Goal: Task Accomplishment & Management: Manage account settings

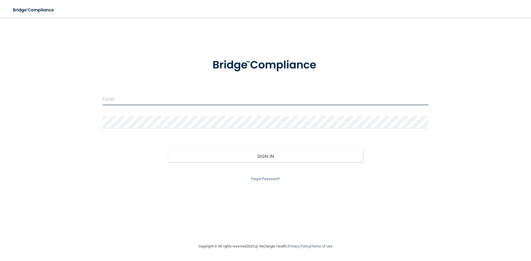
click at [208, 95] on input "email" at bounding box center [266, 99] width 326 height 12
type input "[EMAIL_ADDRESS][DOMAIN_NAME]"
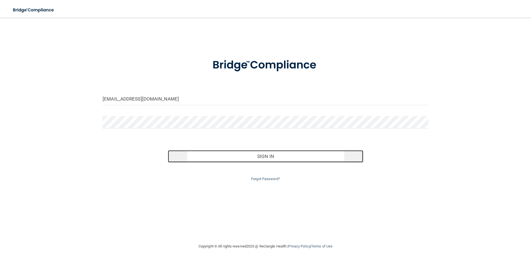
click at [239, 156] on button "Sign In" at bounding box center [266, 157] width 196 height 12
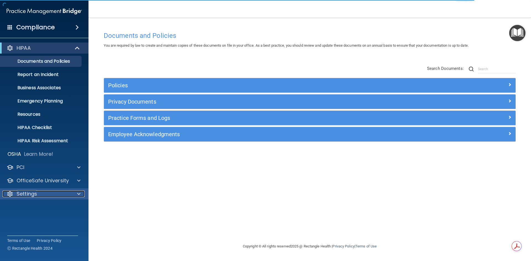
click at [45, 194] on div "Settings" at bounding box center [36, 194] width 69 height 7
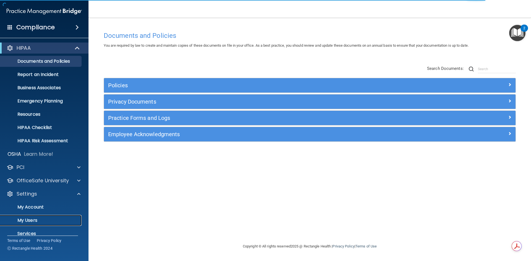
click at [37, 221] on p "My Users" at bounding box center [42, 221] width 76 height 6
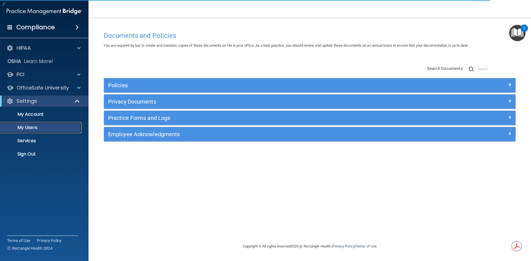
select select "20"
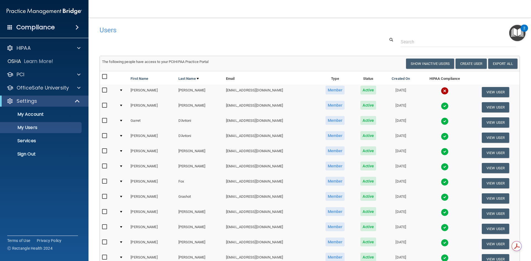
click at [106, 90] on input "checkbox" at bounding box center [105, 90] width 6 height 4
checkbox input "true"
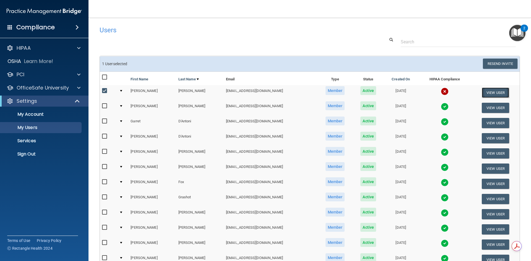
click at [483, 91] on button "View User" at bounding box center [495, 93] width 27 height 10
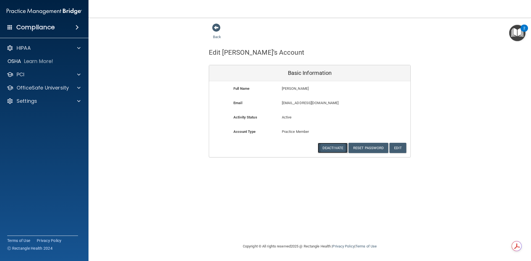
click at [327, 147] on button "Deactivate" at bounding box center [333, 148] width 30 height 10
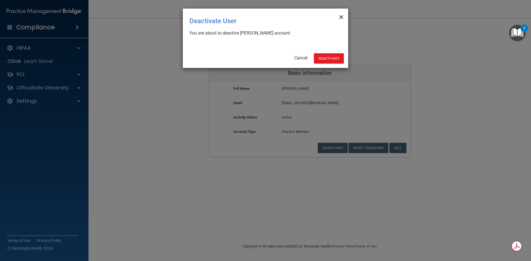
click at [340, 14] on span "×" at bounding box center [341, 16] width 5 height 11
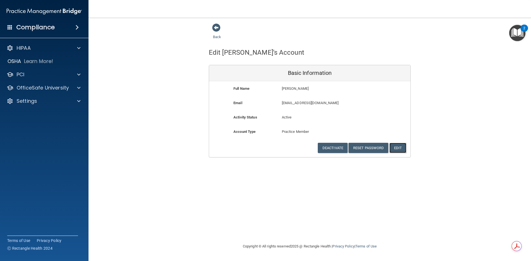
click at [397, 149] on button "Edit" at bounding box center [398, 148] width 17 height 10
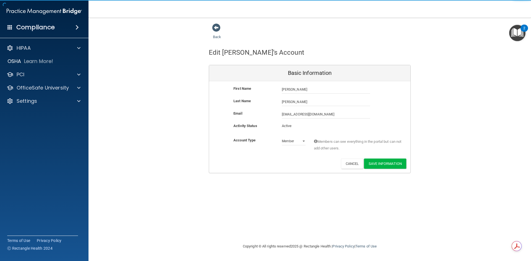
click at [283, 126] on p "Active" at bounding box center [294, 126] width 24 height 7
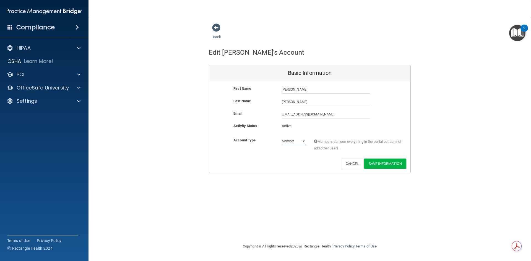
click at [294, 139] on select "Admin Member" at bounding box center [294, 141] width 24 height 8
click at [282, 137] on select "Admin Member" at bounding box center [294, 141] width 24 height 8
click at [372, 162] on button "Save Information" at bounding box center [385, 164] width 42 height 10
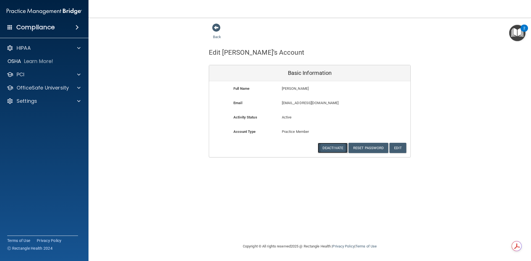
click at [337, 147] on button "Deactivate" at bounding box center [333, 148] width 30 height 10
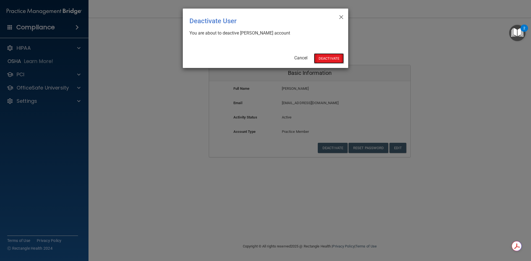
click at [330, 58] on button "Deactivate" at bounding box center [329, 58] width 30 height 10
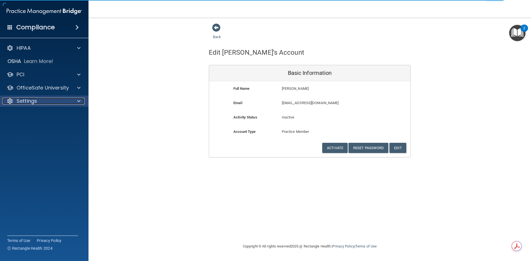
click at [38, 99] on div "Settings" at bounding box center [36, 101] width 69 height 7
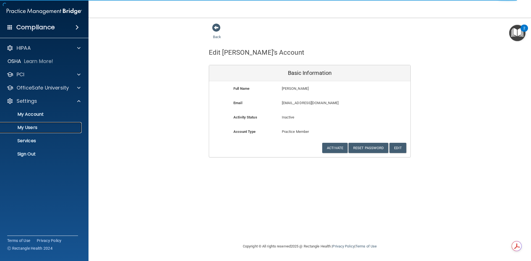
click at [31, 128] on p "My Users" at bounding box center [42, 128] width 76 height 6
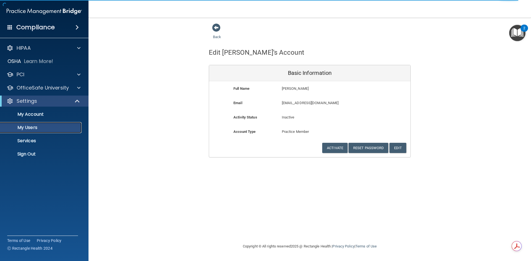
select select "20"
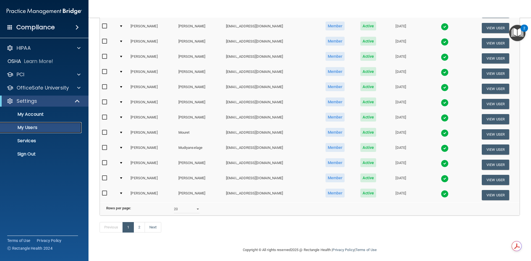
scroll to position [194, 0]
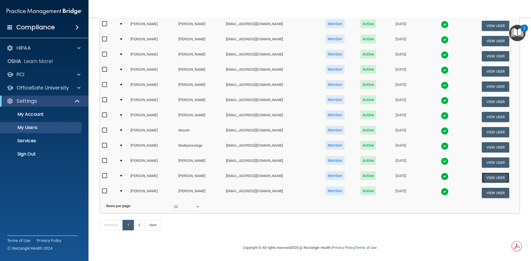
click at [488, 173] on button "View User" at bounding box center [495, 178] width 27 height 10
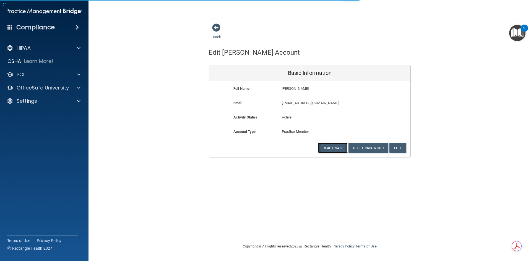
click at [341, 148] on button "Deactivate" at bounding box center [333, 148] width 30 height 10
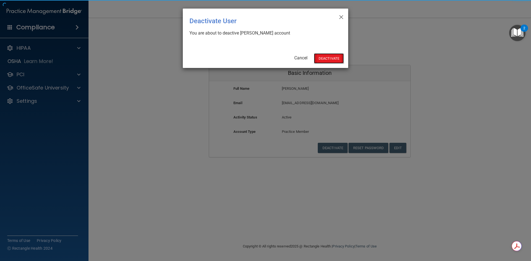
click at [330, 57] on button "Deactivate" at bounding box center [329, 58] width 30 height 10
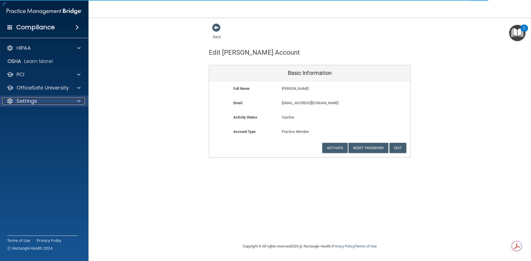
click at [40, 101] on div "Settings" at bounding box center [36, 101] width 69 height 7
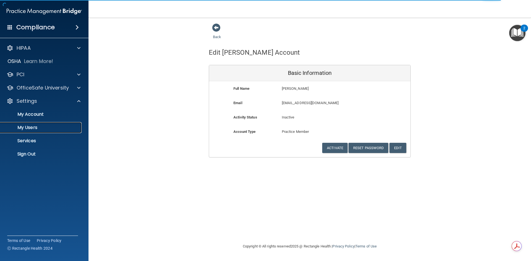
click at [33, 126] on p "My Users" at bounding box center [42, 128] width 76 height 6
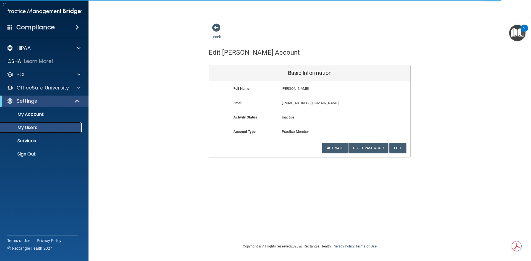
select select "20"
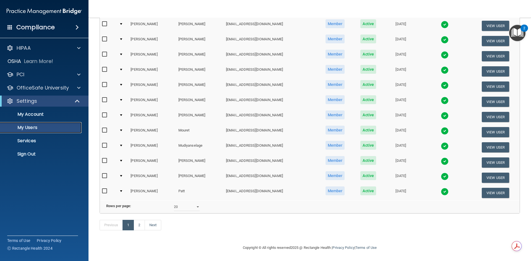
scroll to position [196, 0]
click at [140, 226] on link "2" at bounding box center [139, 225] width 11 height 11
select select "20"
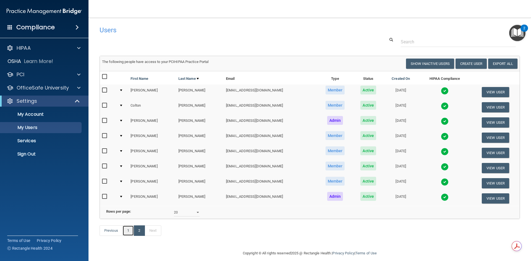
click at [127, 236] on link "1" at bounding box center [128, 231] width 11 height 11
select select "20"
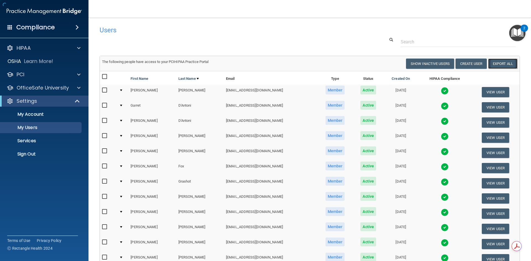
click at [502, 62] on link "Export All" at bounding box center [502, 64] width 29 height 10
click at [43, 115] on p "My Account" at bounding box center [42, 115] width 76 height 6
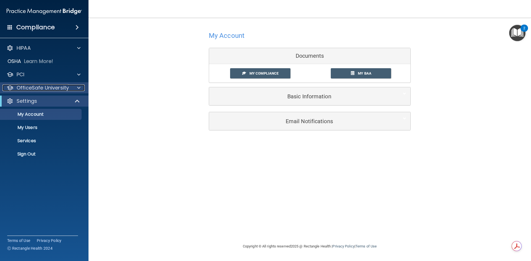
click at [40, 89] on p "OfficeSafe University" at bounding box center [43, 88] width 52 height 7
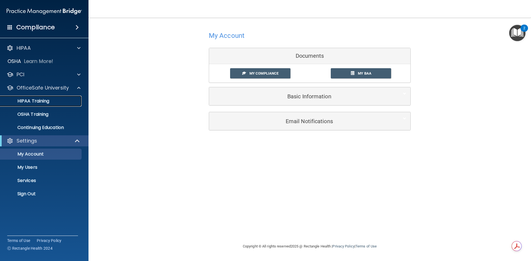
click at [40, 100] on p "HIPAA Training" at bounding box center [27, 102] width 46 height 6
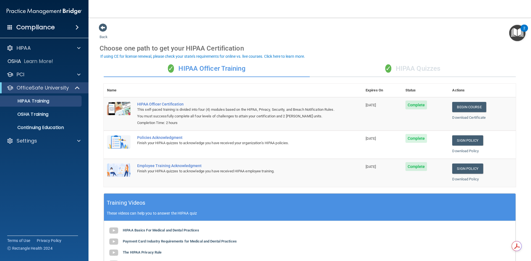
click at [409, 67] on div "✓ HIPAA Quizzes" at bounding box center [413, 69] width 206 height 17
